Goal: Find contact information: Find contact information

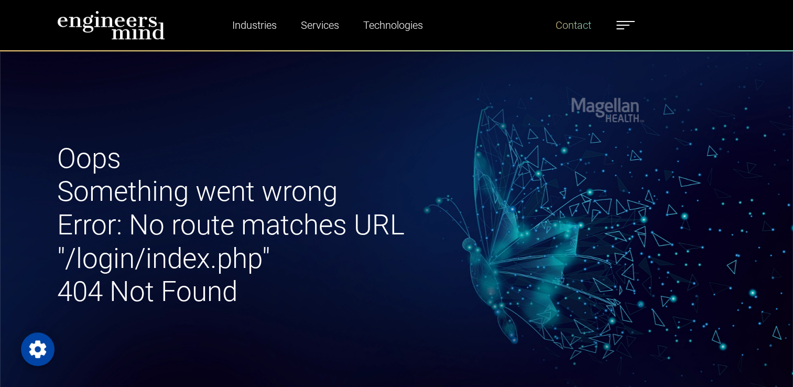
click at [559, 24] on link "Contact" at bounding box center [574, 25] width 44 height 24
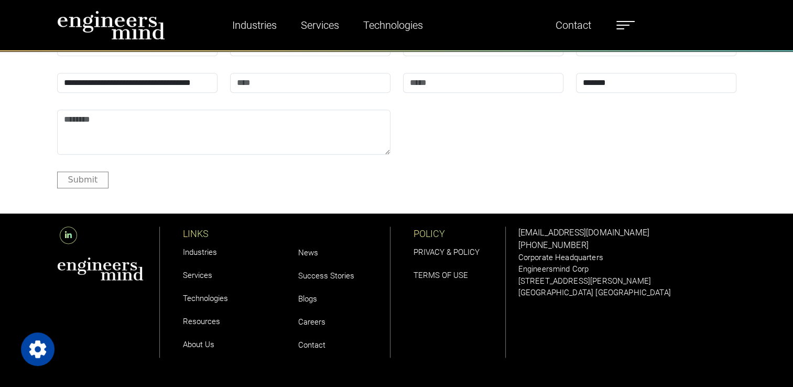
scroll to position [1283, 0]
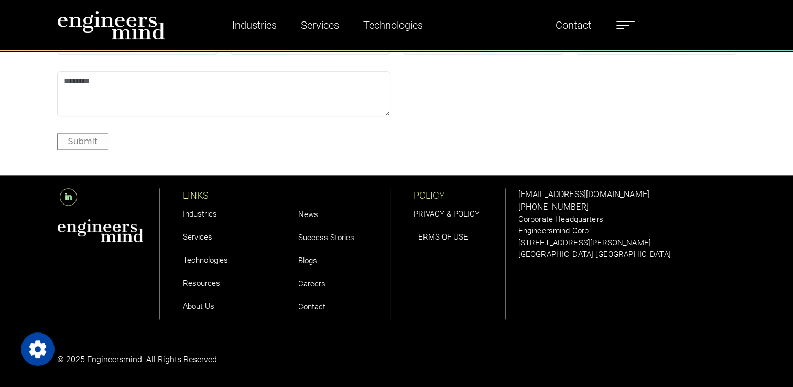
click at [69, 191] on icon at bounding box center [68, 196] width 17 height 17
